Goal: Check status: Check status

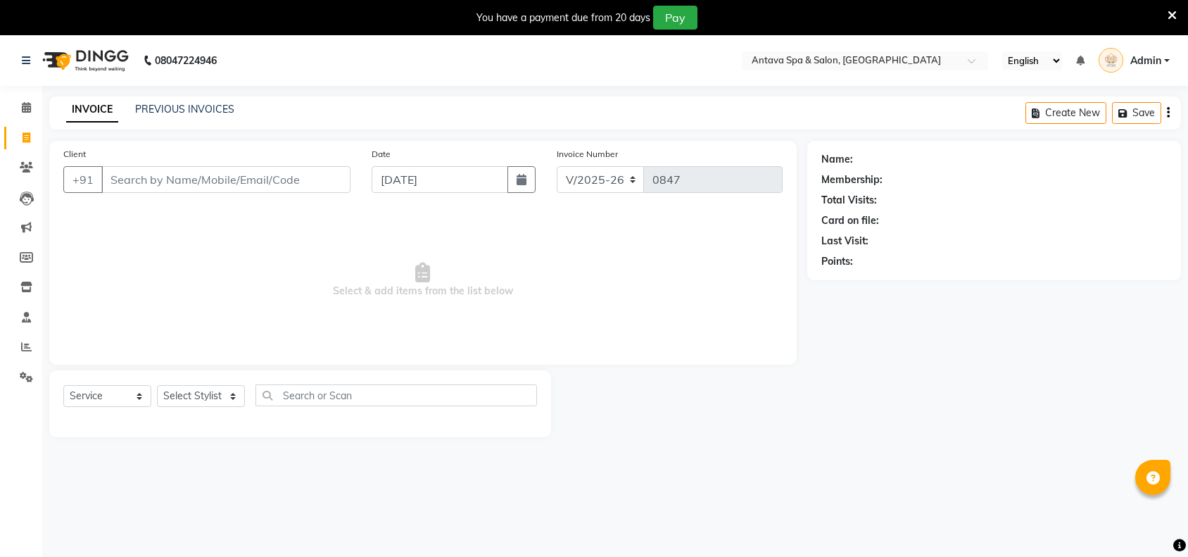
select select "5663"
click at [1177, 14] on div "You have a payment due from 20 days Pay" at bounding box center [594, 17] width 1188 height 35
click at [1175, 14] on icon at bounding box center [1171, 15] width 9 height 13
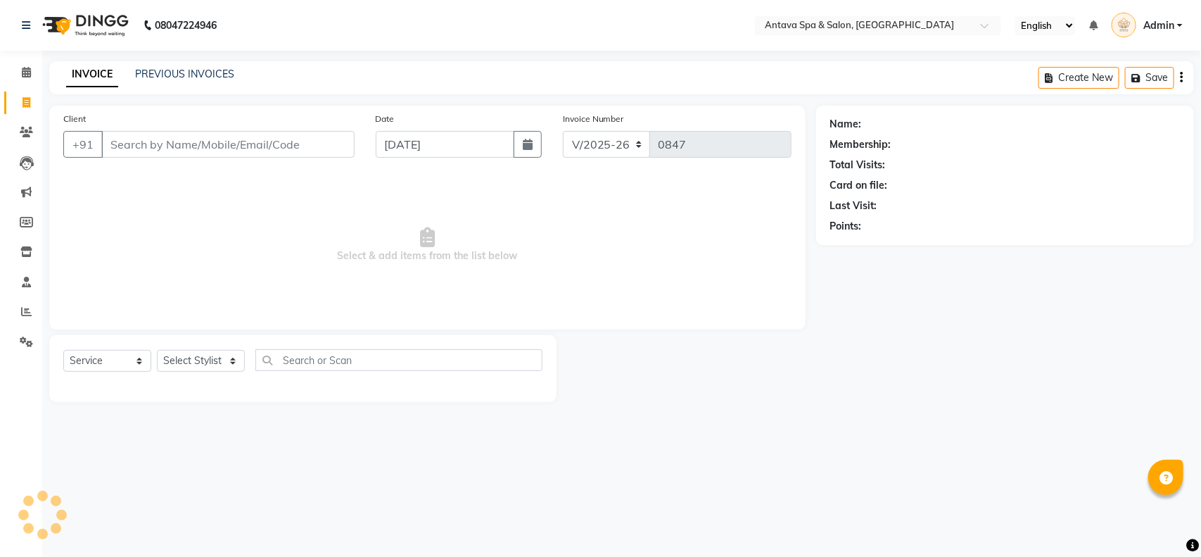
select select "package"
select select "41525"
